Goal: Task Accomplishment & Management: Manage account settings

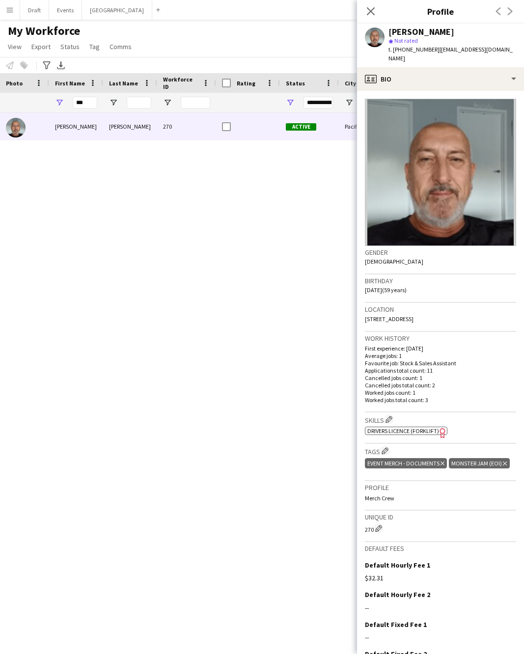
click at [370, 12] on icon at bounding box center [371, 11] width 8 height 8
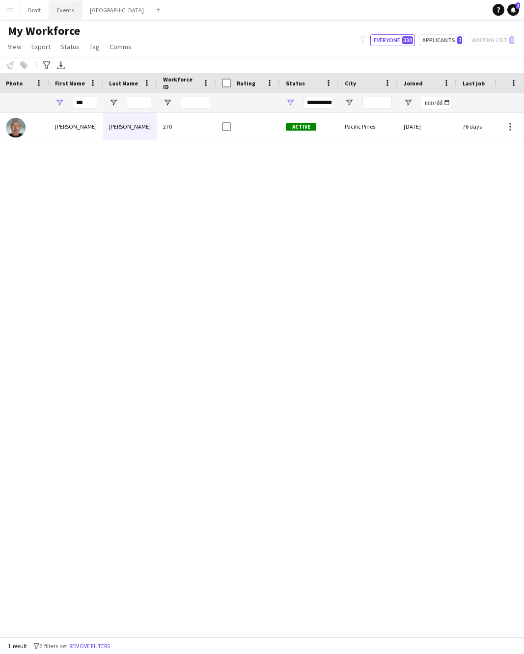
click at [67, 9] on button "Events Close" at bounding box center [65, 9] width 33 height 19
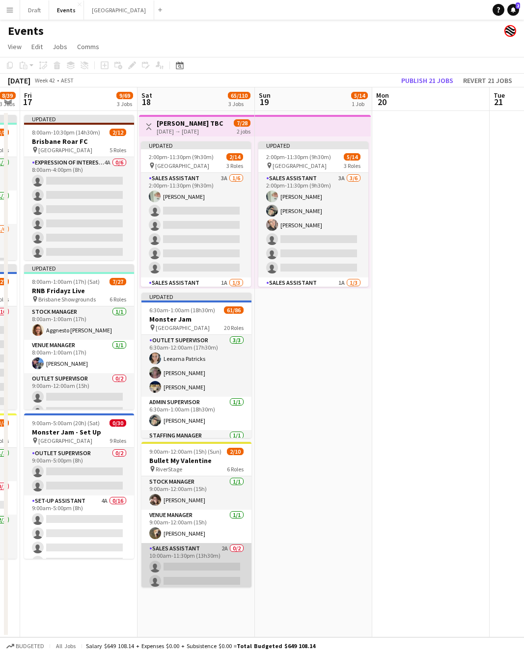
click at [182, 545] on app-card-role "Sales Assistant 2A 0/2 10:00am-11:30pm (13h30m) single-neutral-actions single-n…" at bounding box center [196, 567] width 110 height 48
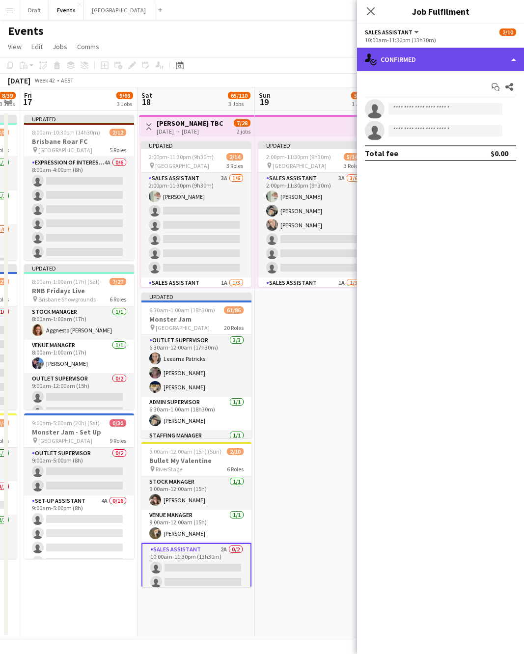
click at [506, 58] on div "single-neutral-actions-check-2 Confirmed" at bounding box center [440, 60] width 167 height 24
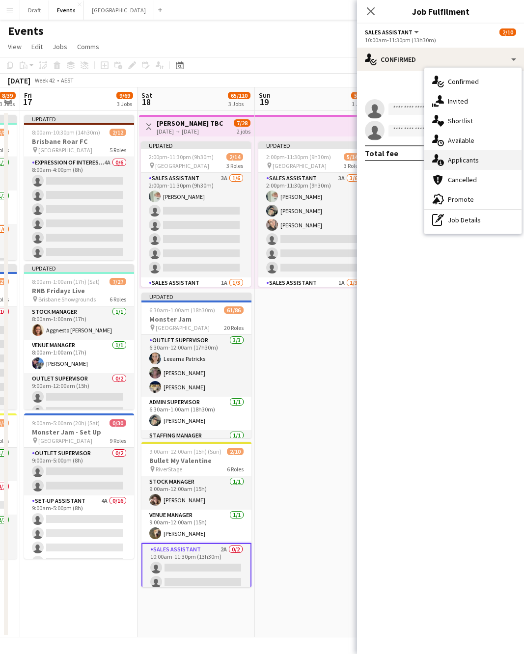
click at [464, 159] on span "Applicants" at bounding box center [463, 160] width 31 height 9
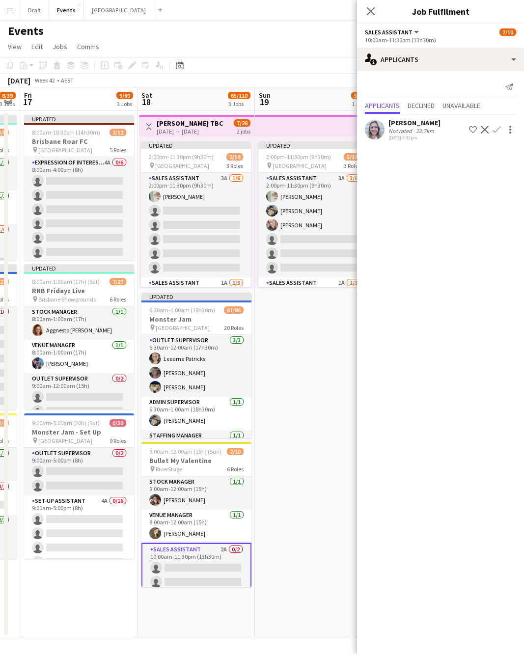
click at [497, 130] on app-icon "Confirm" at bounding box center [496, 130] width 8 height 8
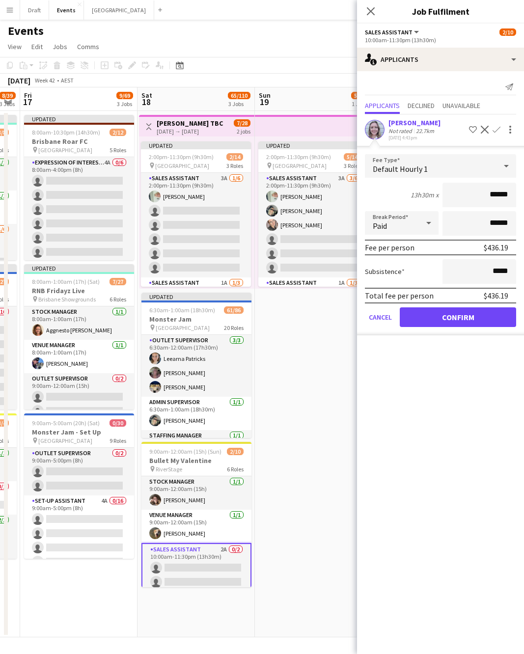
click at [454, 317] on button "Confirm" at bounding box center [458, 317] width 116 height 20
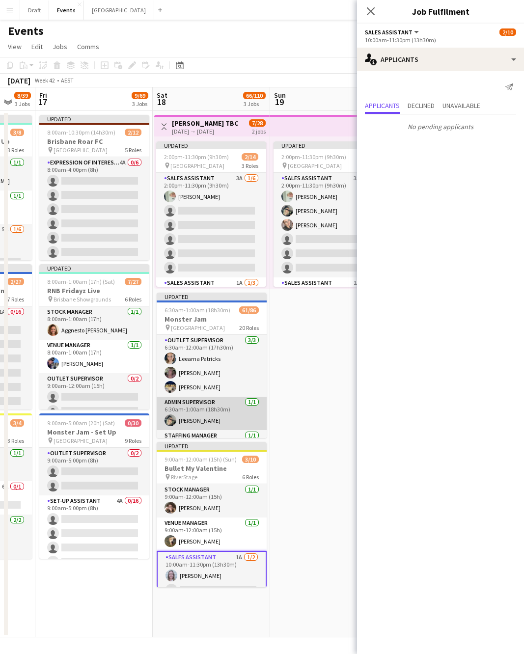
scroll to position [0, 316]
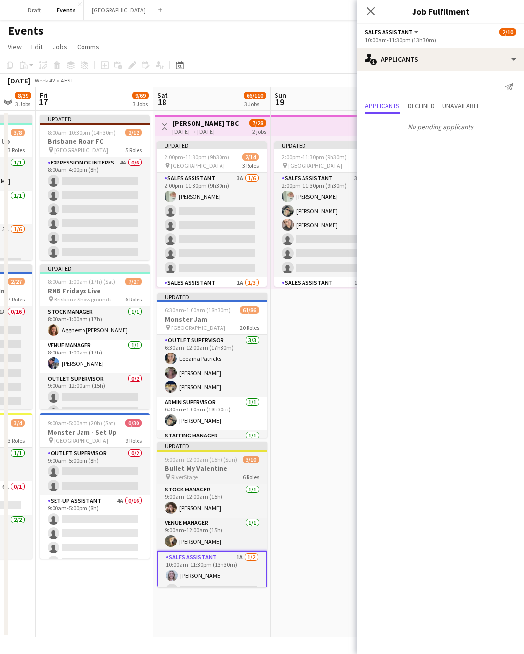
click at [207, 473] on div "pin RiverStage 6 Roles" at bounding box center [212, 477] width 110 height 8
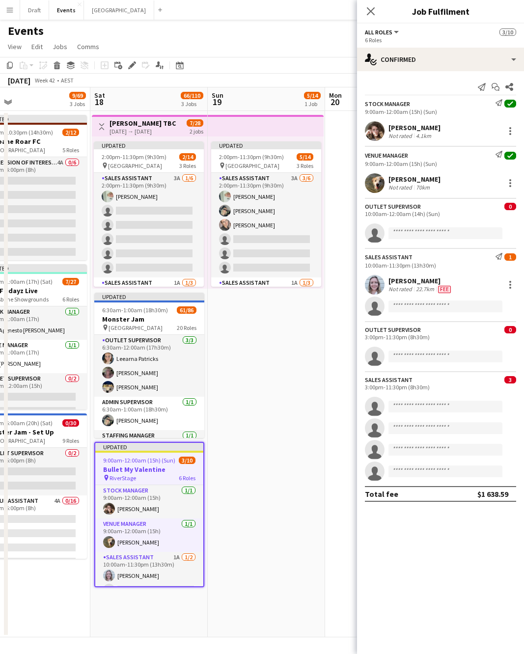
scroll to position [0, 377]
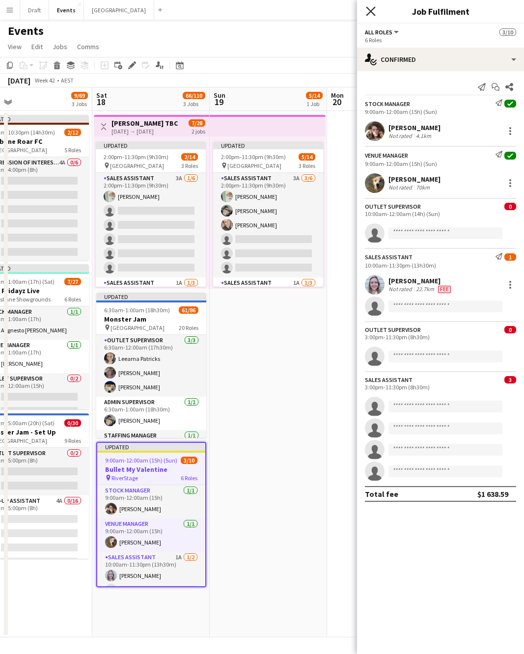
click at [374, 11] on icon "Close pop-in" at bounding box center [370, 10] width 9 height 9
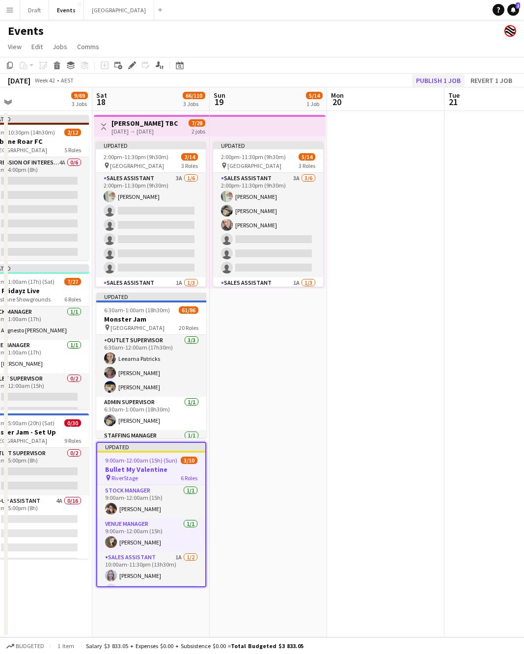
click at [431, 81] on button "Publish 1 job" at bounding box center [438, 80] width 53 height 13
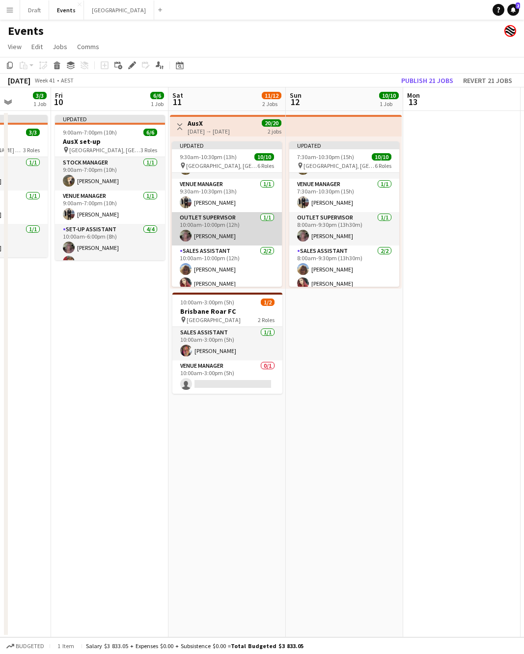
scroll to position [0, 0]
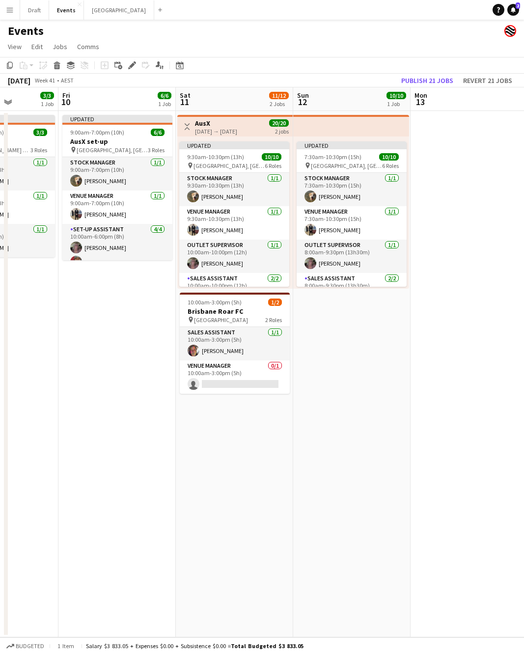
click at [222, 126] on h3 "AusX" at bounding box center [216, 123] width 42 height 9
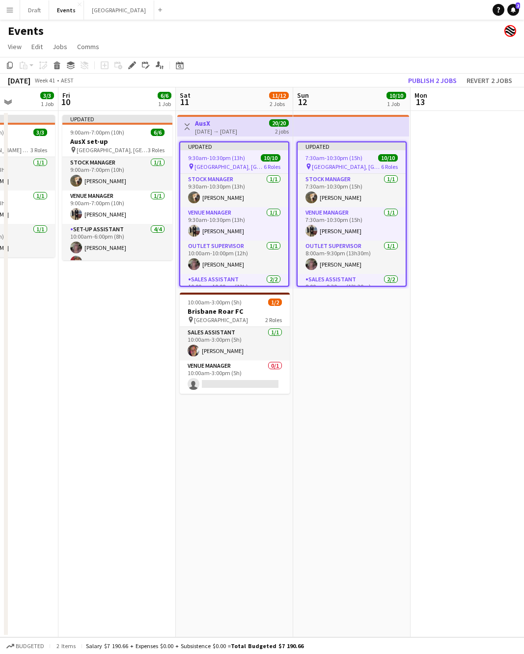
click at [206, 468] on app-date-cell "Toggle View AusX [DATE] → [DATE] 20/20 2 jobs Updated 9:30am-10:30pm (13h) 10/1…" at bounding box center [234, 374] width 117 height 526
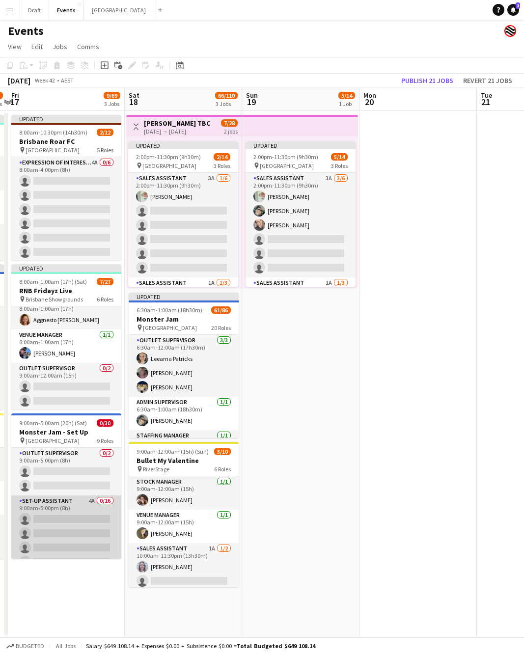
click at [68, 502] on app-card-role "Set-up Assistant 4A 0/16 9:00am-5:00pm (8h) single-neutral-actions single-neutr…" at bounding box center [66, 618] width 110 height 247
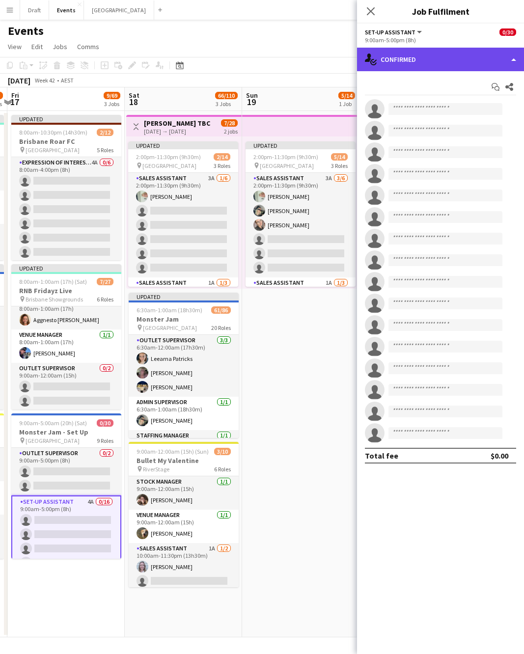
click at [512, 58] on div "single-neutral-actions-check-2 Confirmed" at bounding box center [440, 60] width 167 height 24
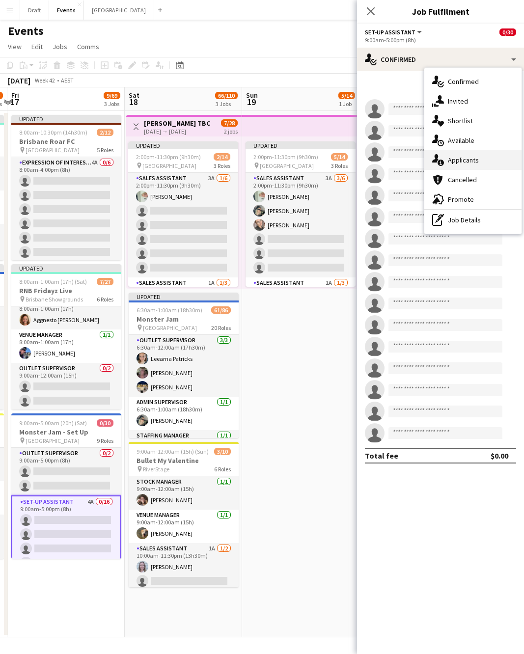
click at [463, 162] on span "Applicants" at bounding box center [463, 160] width 31 height 9
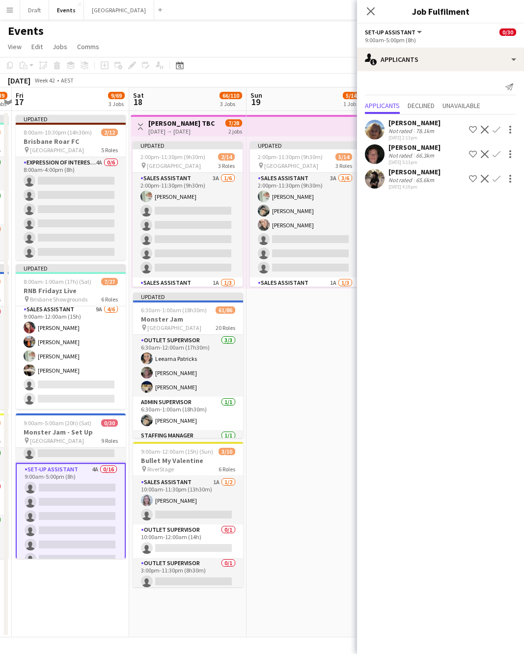
scroll to position [120, 0]
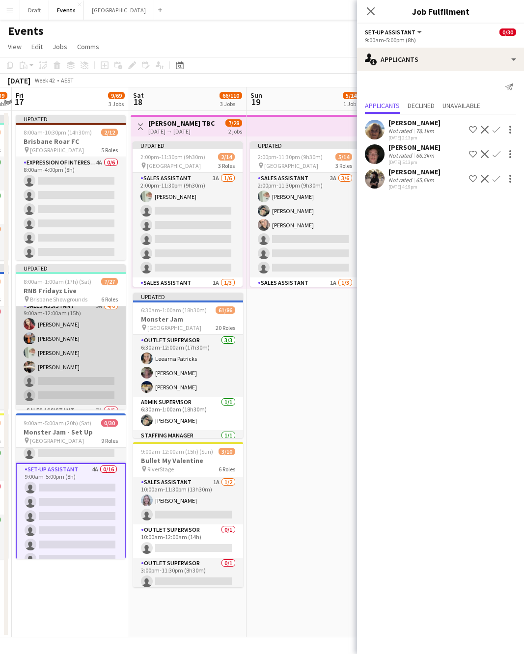
click at [55, 378] on app-card-role "Sales Assistant 9A [DATE] 9:00am-12:00am (15h) [PERSON_NAME] [PERSON_NAME] [PER…" at bounding box center [71, 352] width 110 height 105
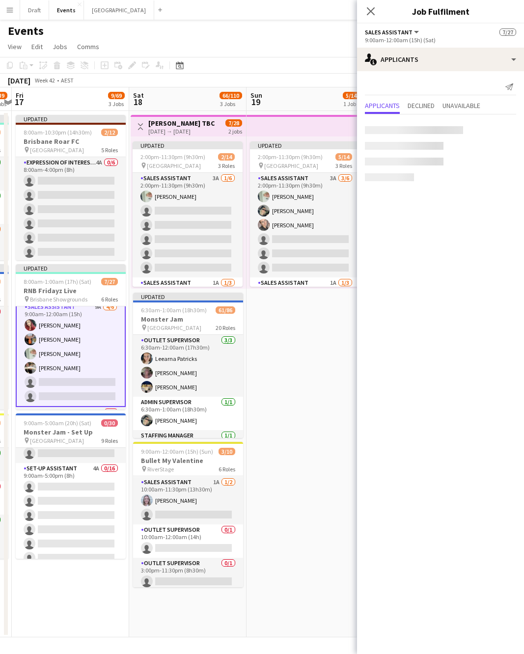
click at [49, 378] on app-card-role "Sales Assistant 9A [DATE] 9:00am-12:00am (15h) [PERSON_NAME] [PERSON_NAME] [PER…" at bounding box center [71, 353] width 110 height 107
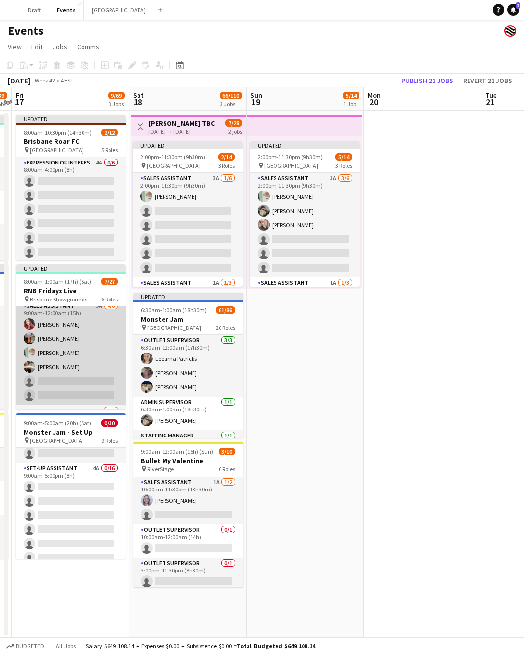
click at [70, 339] on app-card-role "Sales Assistant 9A [DATE] 9:00am-12:00am (15h) [PERSON_NAME] [PERSON_NAME] [PER…" at bounding box center [71, 352] width 110 height 105
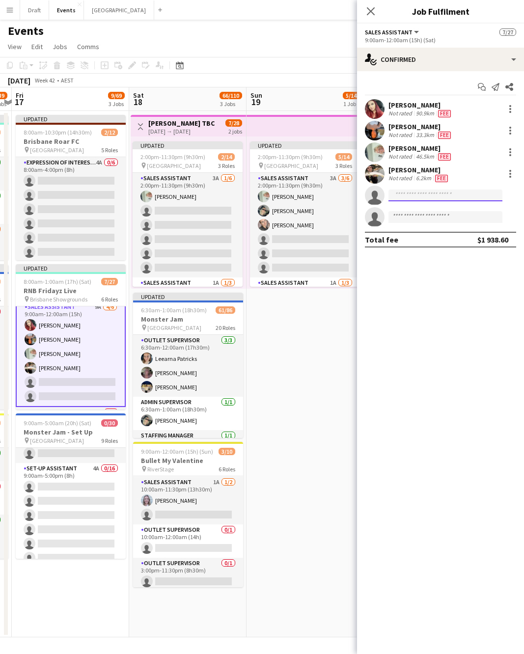
click at [397, 192] on input at bounding box center [445, 195] width 114 height 12
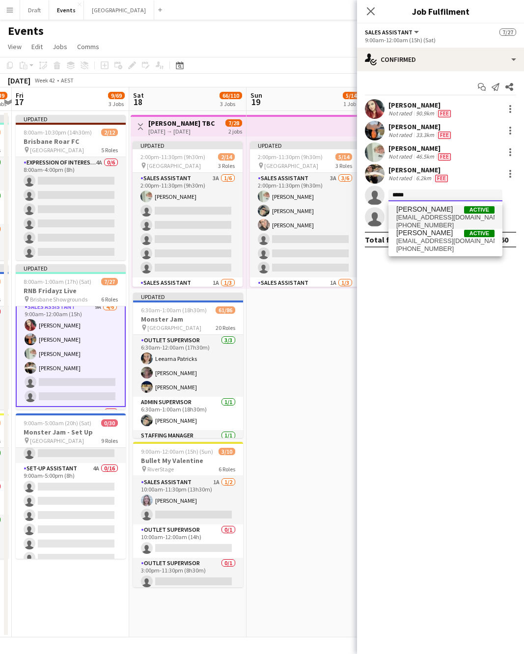
type input "*****"
click at [410, 214] on span "[EMAIL_ADDRESS][DOMAIN_NAME]" at bounding box center [445, 218] width 98 height 8
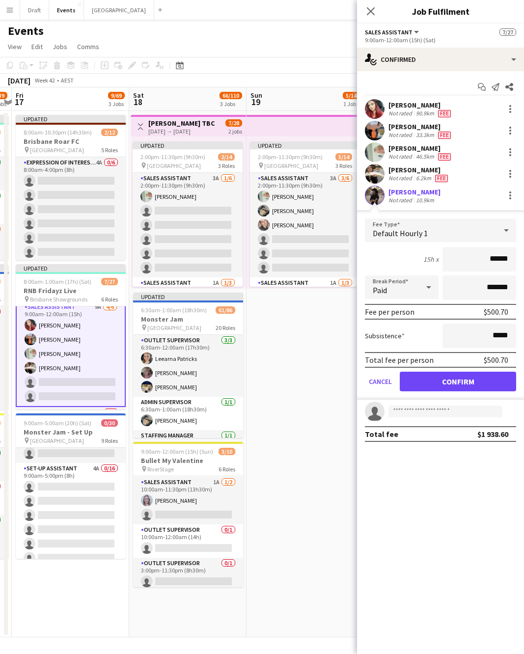
click at [436, 379] on button "Confirm" at bounding box center [458, 382] width 116 height 20
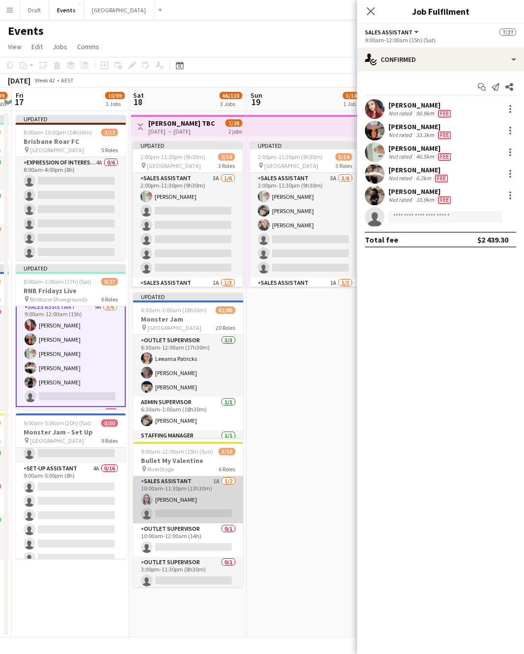
scroll to position [65, 0]
click at [171, 516] on app-card-role "Sales Assistant 1A [DATE] 10:00am-11:30pm (13h30m) [PERSON_NAME] single-neutral…" at bounding box center [188, 502] width 110 height 48
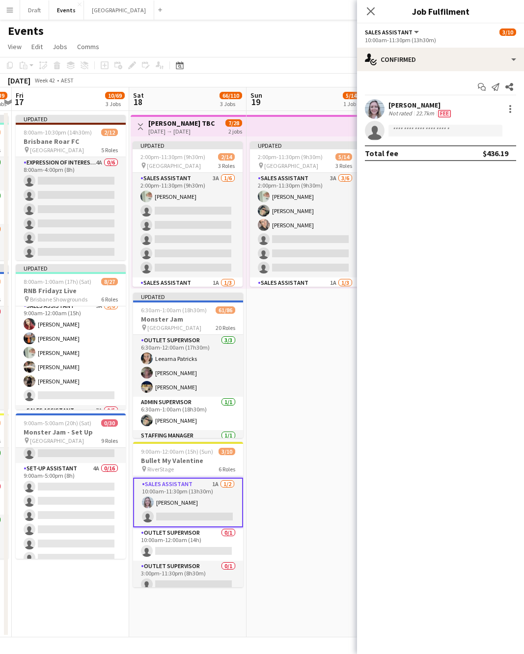
click at [162, 516] on app-card-role "Sales Assistant 1A [DATE] 10:00am-11:30pm (13h30m) [PERSON_NAME] single-neutral…" at bounding box center [188, 503] width 110 height 50
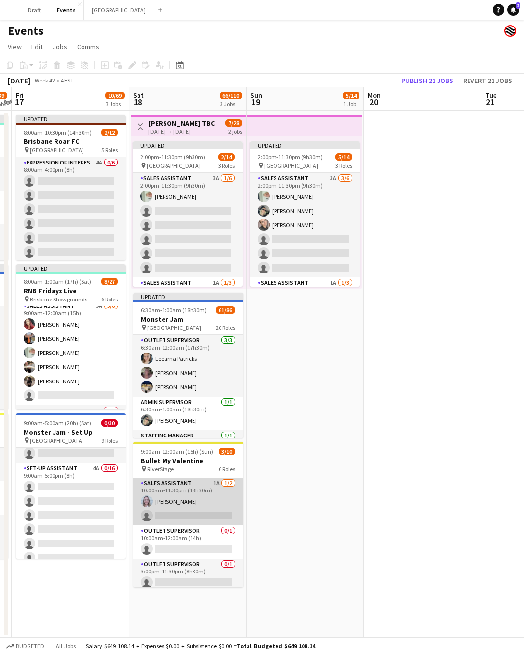
click at [176, 508] on app-card-role "Sales Assistant 1A [DATE] 10:00am-11:30pm (13h30m) [PERSON_NAME] single-neutral…" at bounding box center [188, 502] width 110 height 48
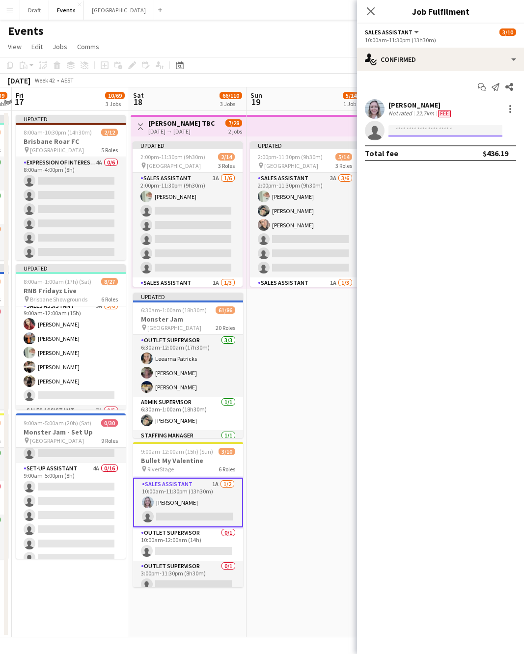
click at [414, 132] on input at bounding box center [445, 131] width 114 height 12
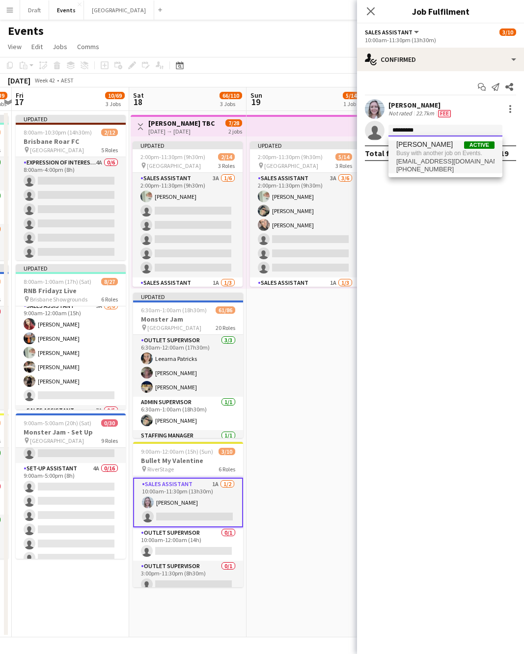
type input "*********"
click at [423, 148] on span "[PERSON_NAME]" at bounding box center [424, 144] width 56 height 8
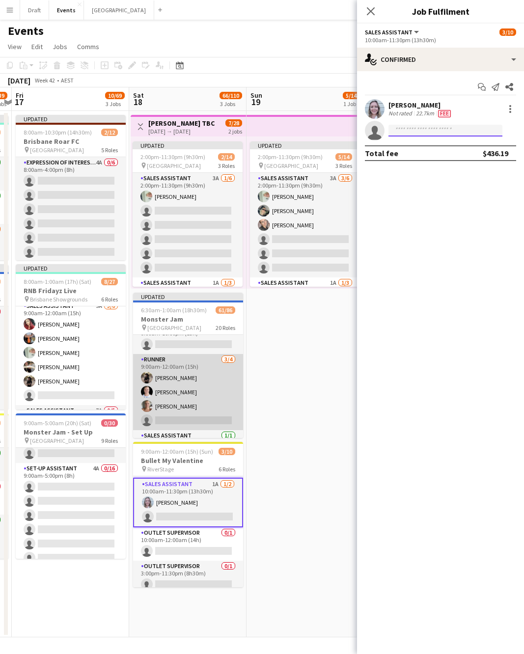
scroll to position [1137, 0]
click at [183, 376] on app-card-role "Runner [DATE] 9:00am-12:00am (15h) [PERSON_NAME] [PERSON_NAME] [PERSON_NAME] si…" at bounding box center [188, 394] width 110 height 76
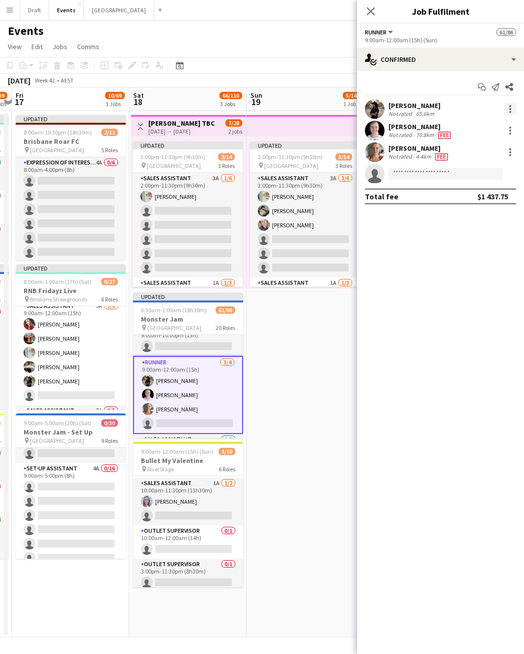
click at [512, 109] on div at bounding box center [510, 109] width 12 height 12
click at [484, 148] on span "Switch crew" at bounding box center [468, 150] width 42 height 8
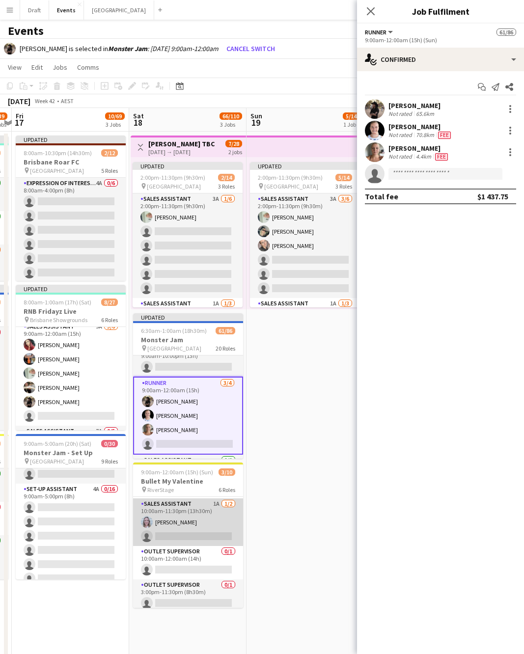
click at [200, 533] on app-card-role "Sales Assistant 1A [DATE] 10:00am-11:30pm (13h30m) [PERSON_NAME] single-neutral…" at bounding box center [188, 522] width 110 height 48
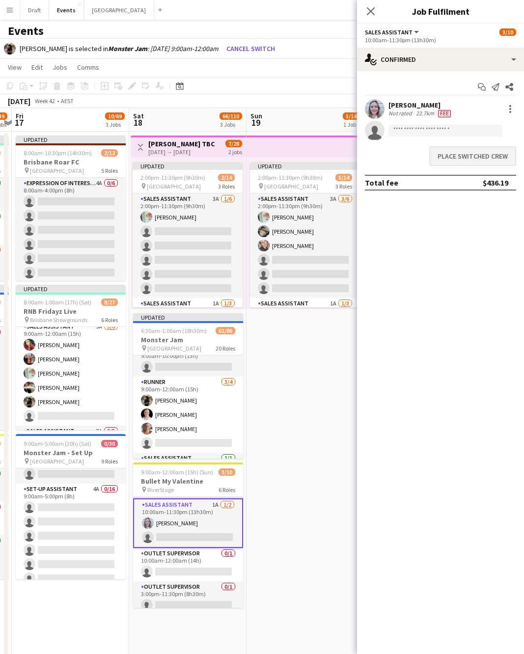
click at [472, 155] on button "Place switched crew" at bounding box center [472, 156] width 87 height 20
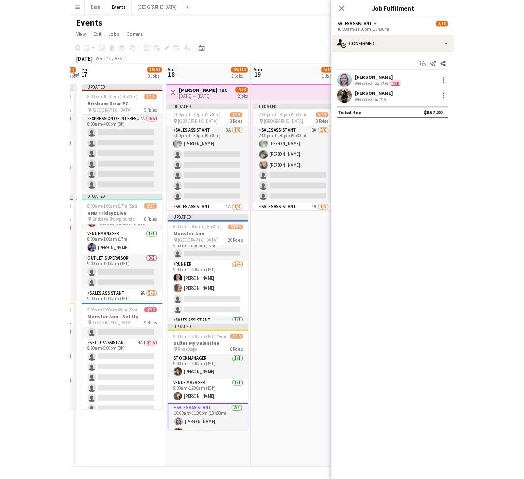
scroll to position [22, 0]
